Goal: Information Seeking & Learning: Learn about a topic

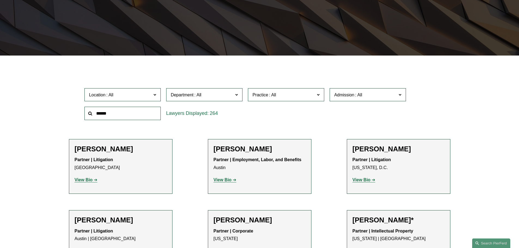
scroll to position [109, 0]
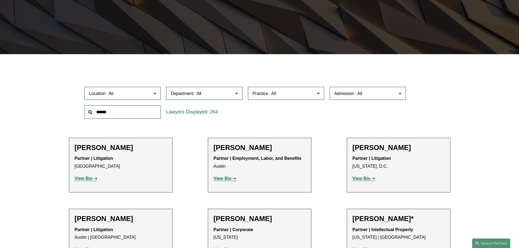
click at [137, 97] on span "Location" at bounding box center [120, 93] width 62 height 7
click at [120, 91] on span "Location" at bounding box center [120, 93] width 62 height 7
click at [195, 91] on span at bounding box center [197, 93] width 9 height 5
click at [0, 0] on link "Litigation" at bounding box center [0, 0] width 0 height 0
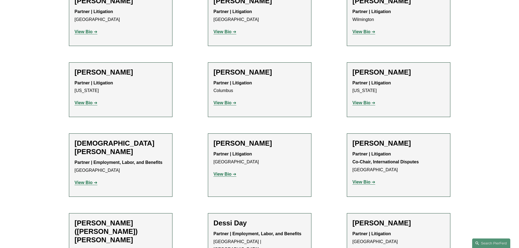
scroll to position [654, 0]
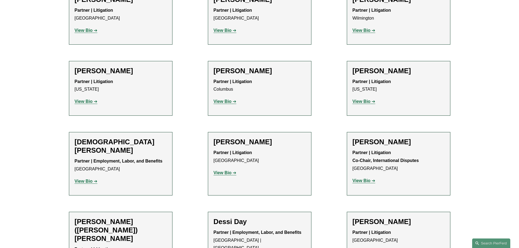
click at [238, 138] on h2 "Robert L. Collings" at bounding box center [260, 142] width 92 height 8
click at [227, 169] on p "View Bio" at bounding box center [260, 173] width 92 height 8
click at [226, 171] on strong "View Bio" at bounding box center [223, 173] width 18 height 5
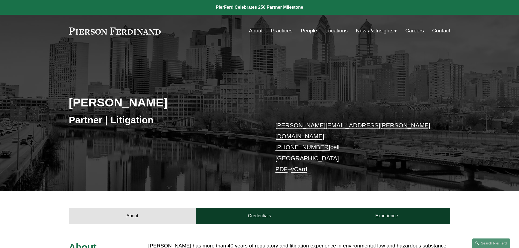
scroll to position [136, 0]
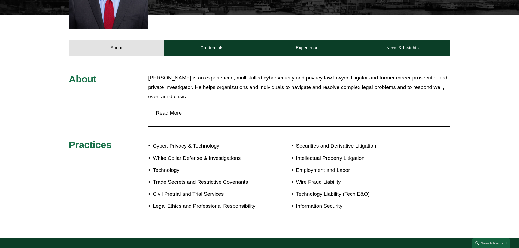
scroll to position [245, 0]
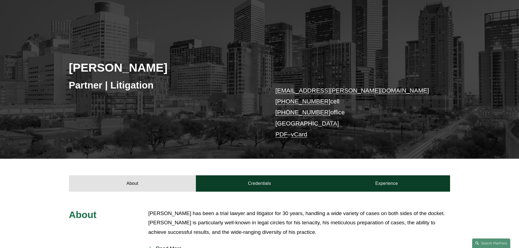
scroll to position [136, 0]
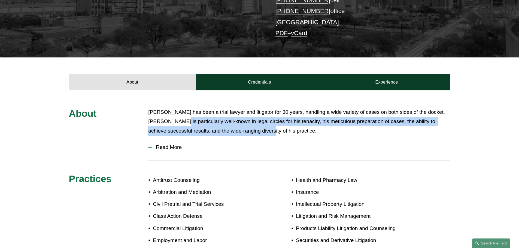
drag, startPoint x: 197, startPoint y: 119, endPoint x: 251, endPoint y: 131, distance: 55.3
click at [251, 131] on p "Gene Egdorf has been a trial lawyer and litigator for 30 years, handling a wide…" at bounding box center [299, 122] width 302 height 28
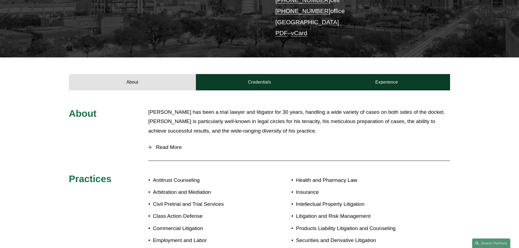
scroll to position [218, 0]
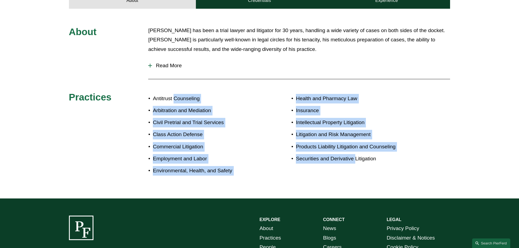
drag, startPoint x: 173, startPoint y: 99, endPoint x: 356, endPoint y: 153, distance: 190.1
click at [356, 153] on div "About Gene Egdorf has been a trial lawyer and litigator for 30 years, handling …" at bounding box center [259, 104] width 519 height 156
click at [356, 153] on ul "Health and Pharmacy Law Insurance Intellectual Property Litigation Litigation a…" at bounding box center [354, 128] width 127 height 69
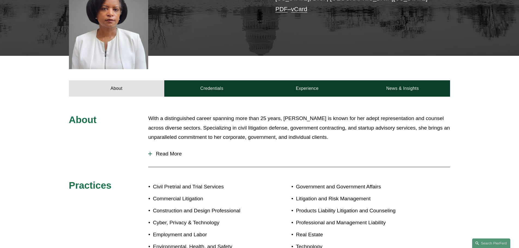
scroll to position [54, 0]
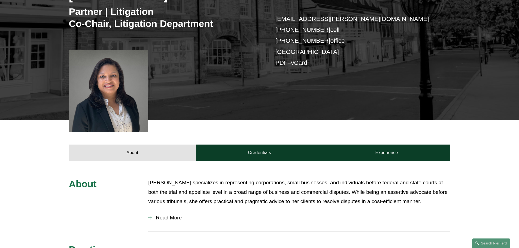
scroll to position [191, 0]
